Goal: Complete application form

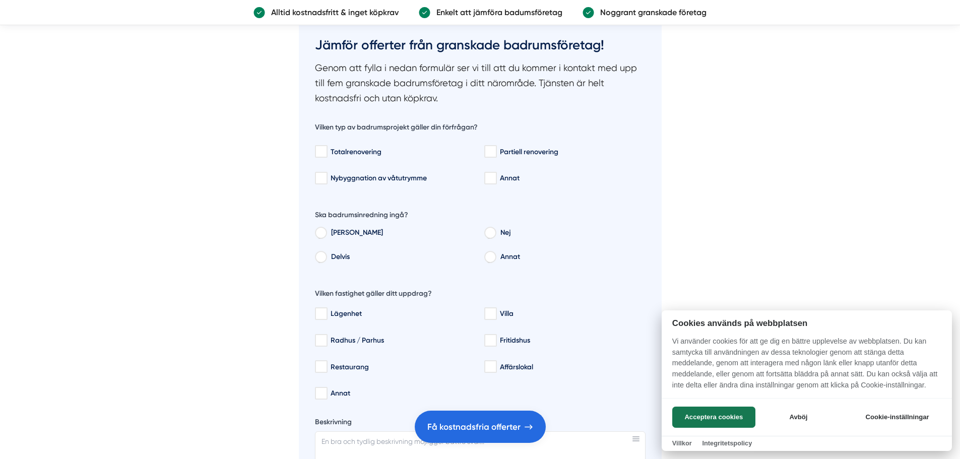
scroll to position [1613, 0]
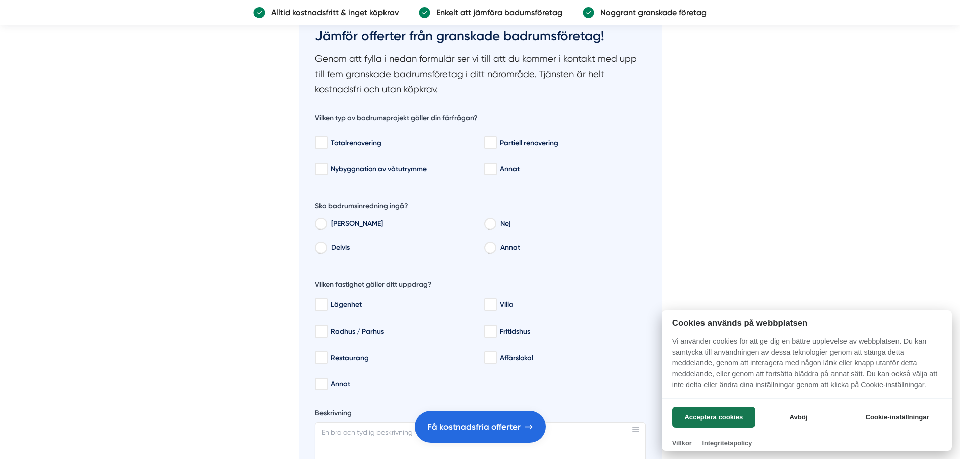
click at [325, 142] on div at bounding box center [480, 229] width 960 height 459
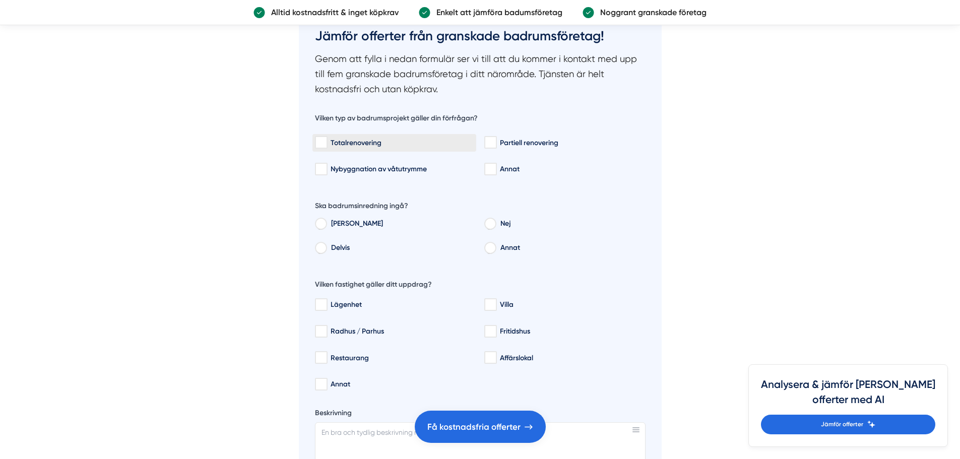
click at [326, 143] on input "Totalrenovering" at bounding box center [321, 143] width 12 height 10
checkbox input "true"
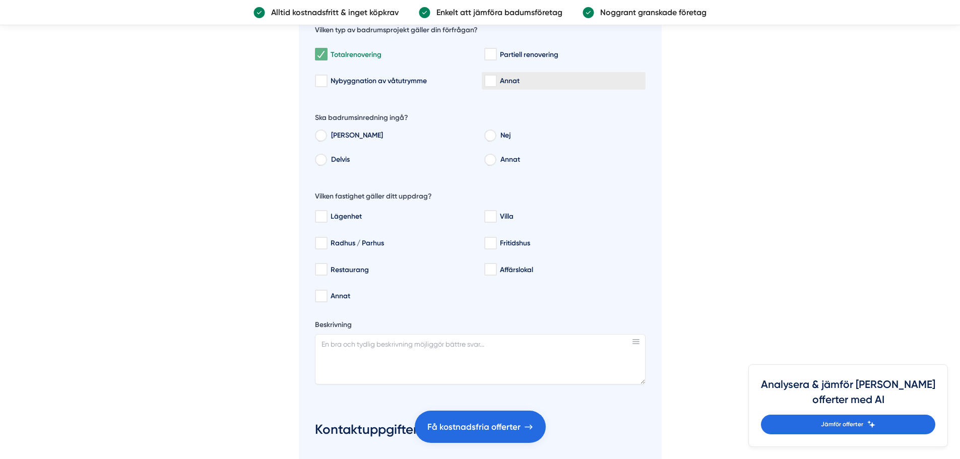
scroll to position [1714, 0]
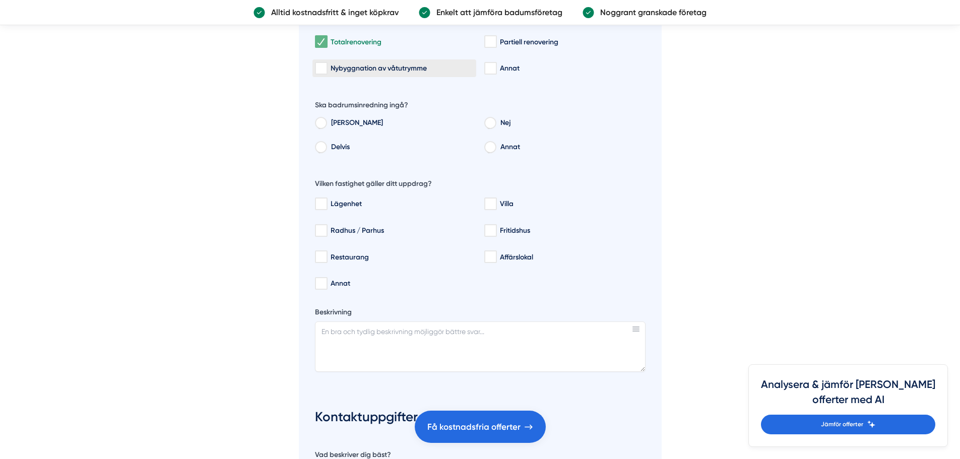
click at [328, 67] on div "Nybyggnation av våtutrymme" at bounding box center [394, 69] width 159 height 10
click at [327, 67] on input "Nybyggnation av våtutrymme" at bounding box center [321, 69] width 12 height 10
checkbox input "true"
click at [491, 125] on input "Nej" at bounding box center [490, 124] width 11 height 9
radio input "true"
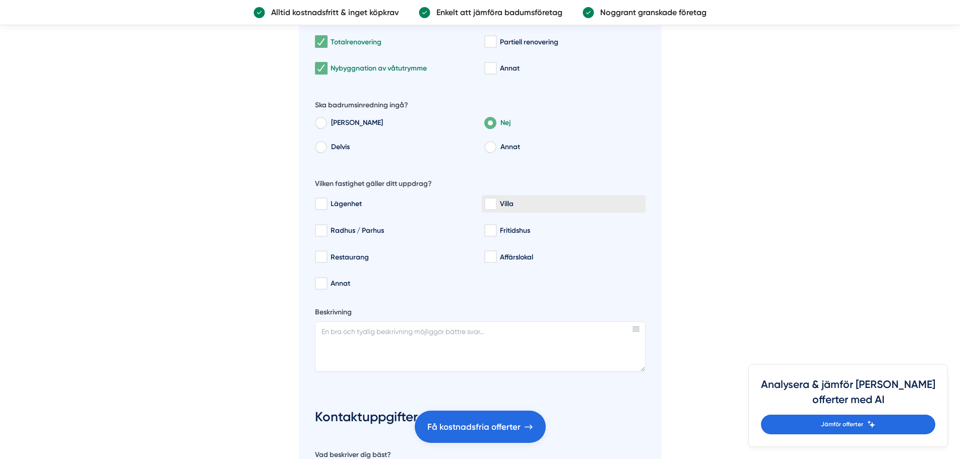
click at [496, 203] on input "Villa" at bounding box center [491, 204] width 12 height 10
checkbox input "true"
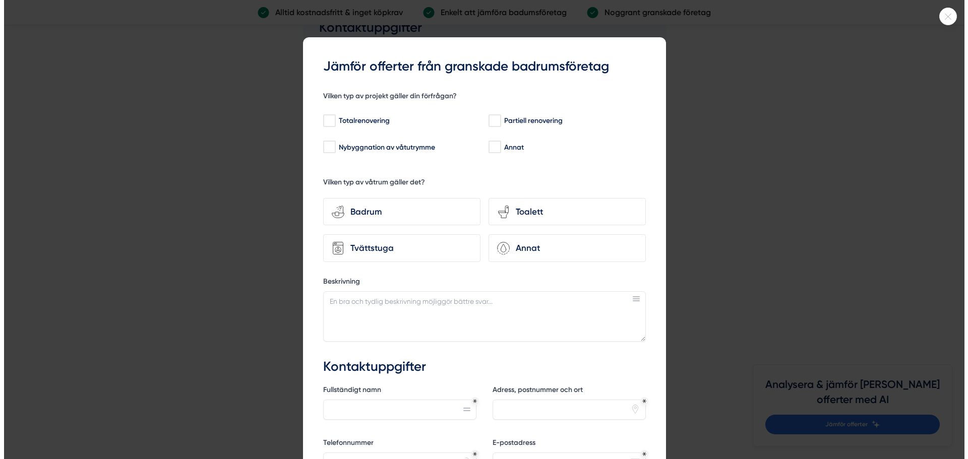
scroll to position [2269, 0]
